Goal: Information Seeking & Learning: Learn about a topic

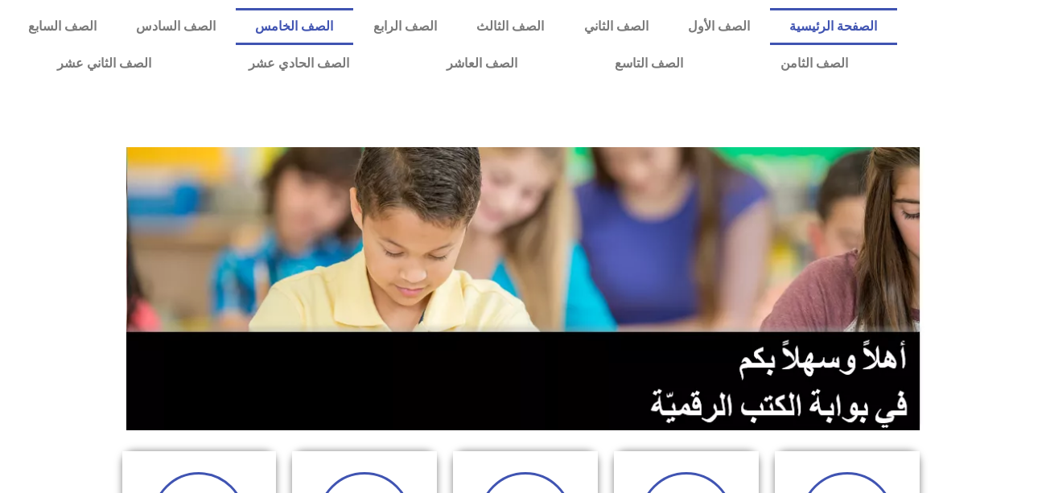
click at [353, 21] on link "الصف الخامس" at bounding box center [295, 26] width 118 height 37
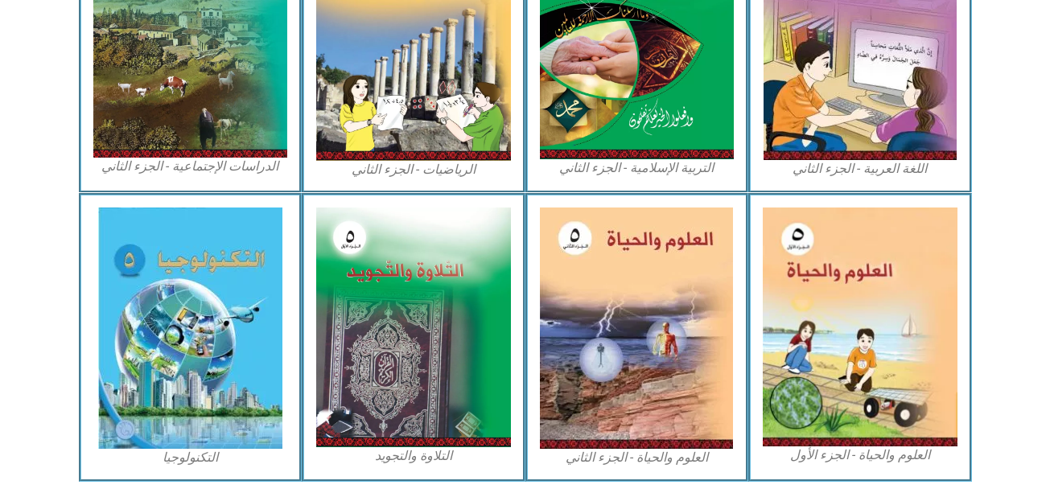
scroll to position [948, 0]
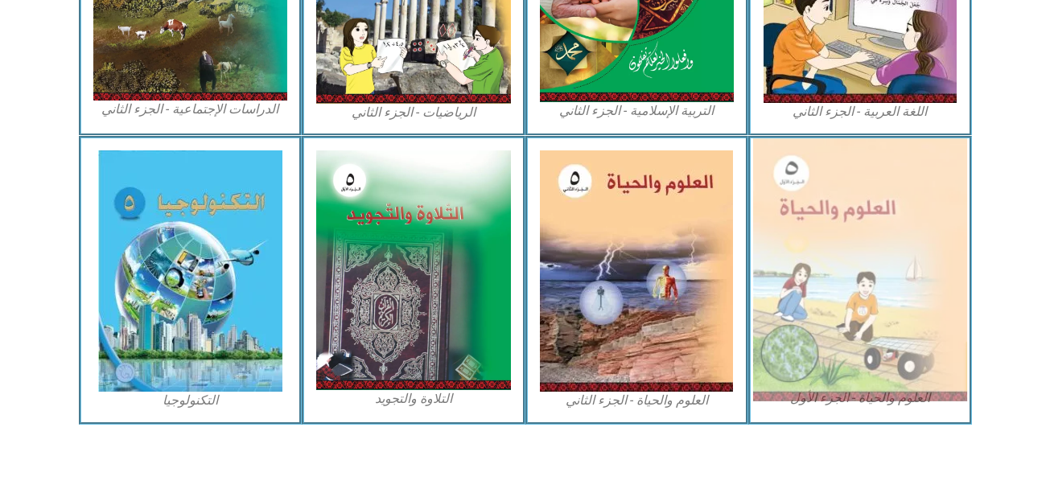
click at [906, 341] on img at bounding box center [860, 269] width 214 height 263
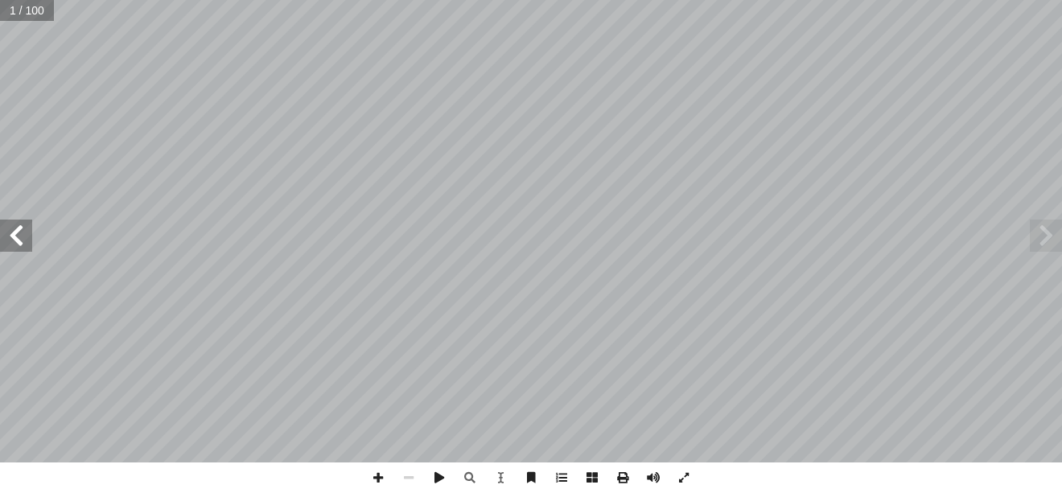
click at [22, 244] on span at bounding box center [16, 236] width 32 height 32
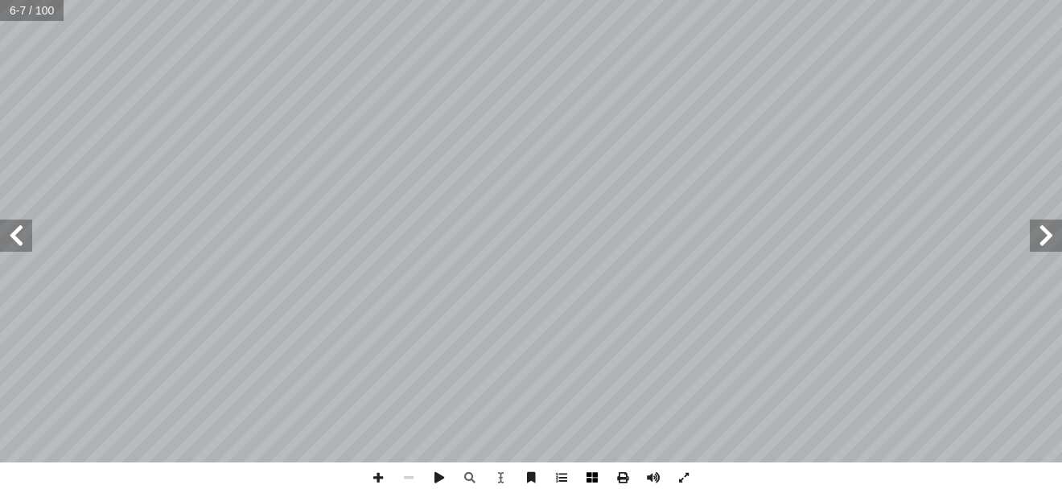
click at [594, 481] on span at bounding box center [592, 478] width 31 height 31
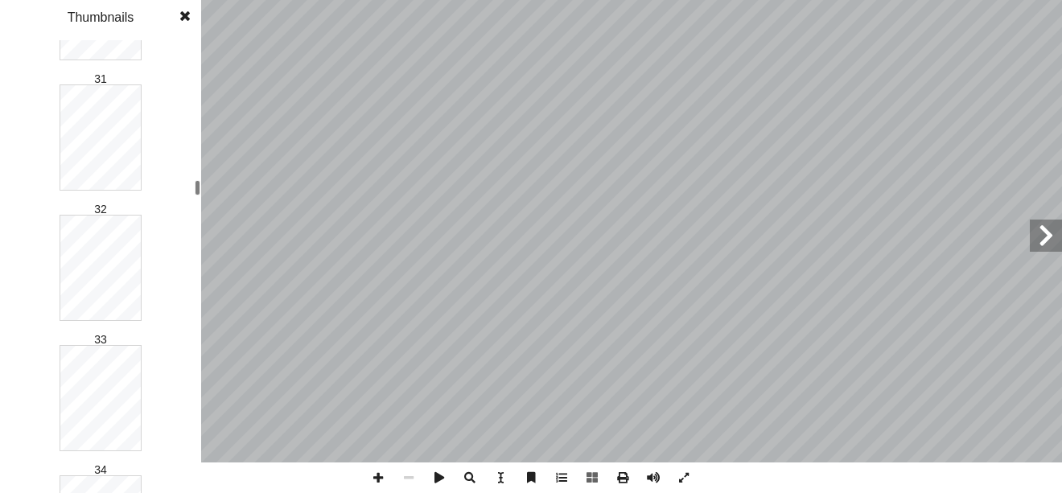
click at [244, 190] on div "2 الـــوحــدة الأولى ة جميعها؟ ّ تشترك الكائنات الحي َ فيم ــة ّ الــخــلــي 3 …" at bounding box center [531, 246] width 1062 height 493
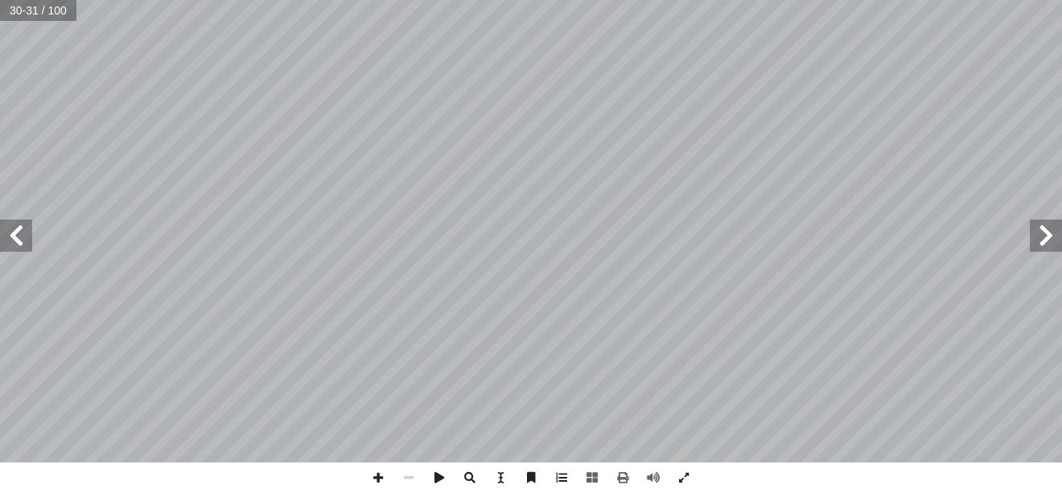
click at [19, 236] on span at bounding box center [16, 236] width 32 height 32
click at [372, 477] on span at bounding box center [378, 478] width 31 height 31
